Goal: Task Accomplishment & Management: Use online tool/utility

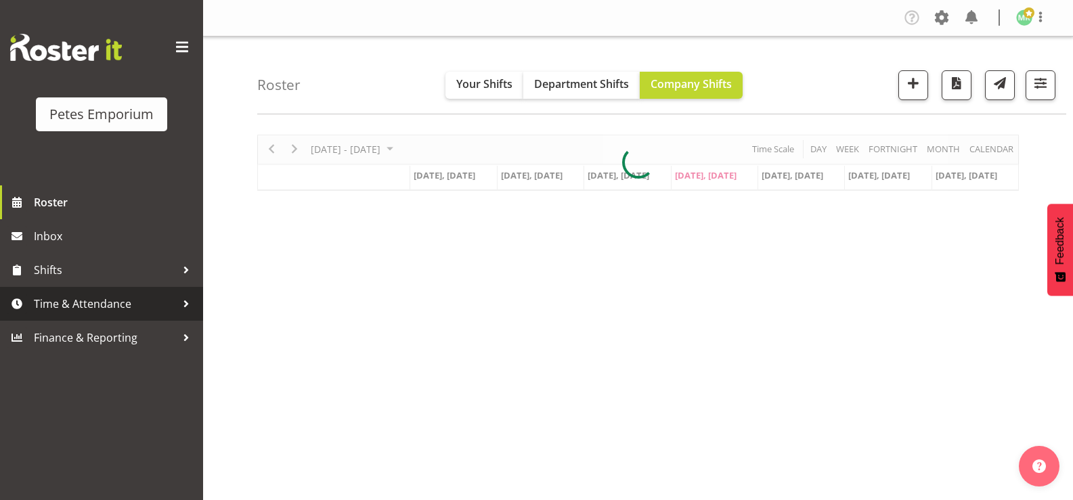
click at [108, 299] on span "Time & Attendance" at bounding box center [105, 304] width 142 height 20
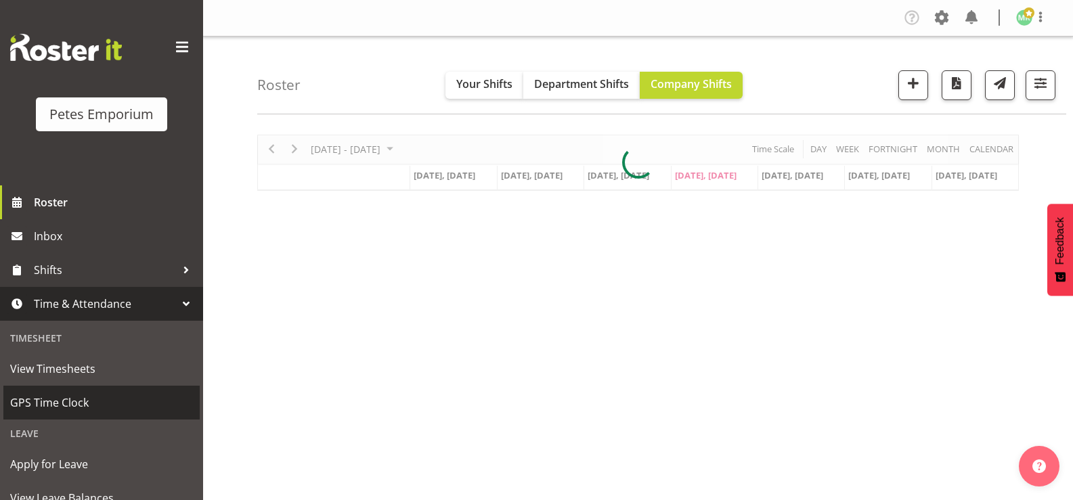
click at [137, 411] on span "GPS Time Clock" at bounding box center [101, 403] width 183 height 20
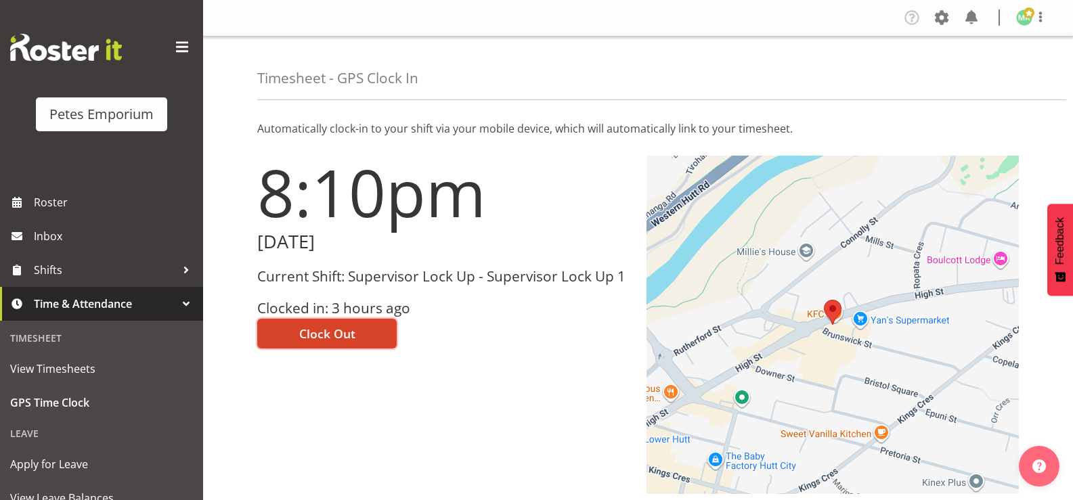
click at [337, 337] on span "Clock Out" at bounding box center [327, 334] width 56 height 18
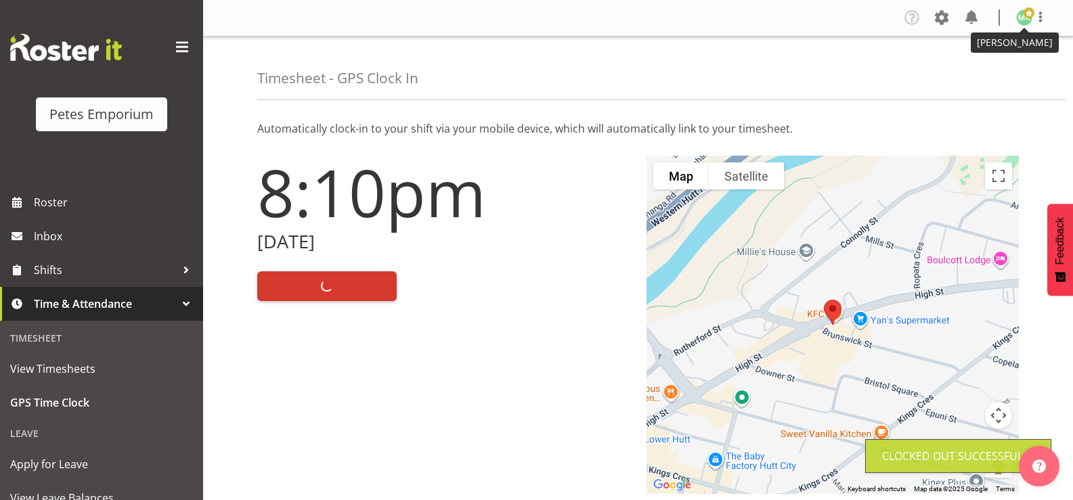
click at [1021, 13] on img at bounding box center [1024, 17] width 16 height 16
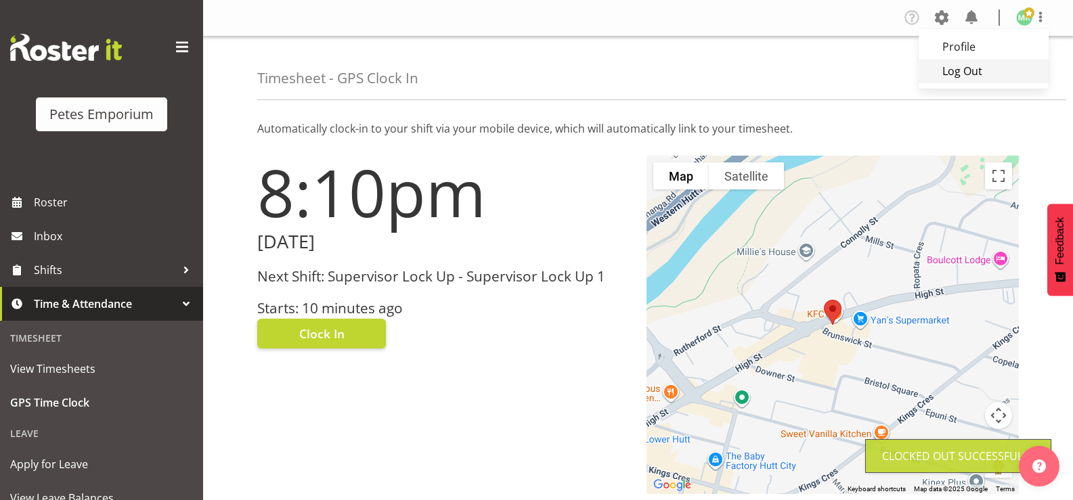
click at [951, 70] on link "Log Out" at bounding box center [984, 71] width 130 height 24
